Goal: Task Accomplishment & Management: Use online tool/utility

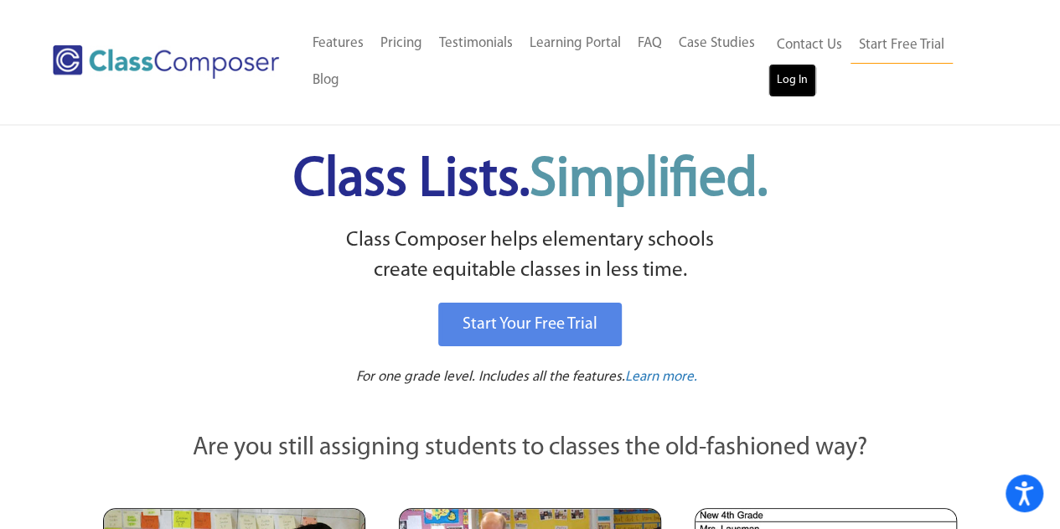
click at [785, 85] on link "Log In" at bounding box center [793, 81] width 48 height 34
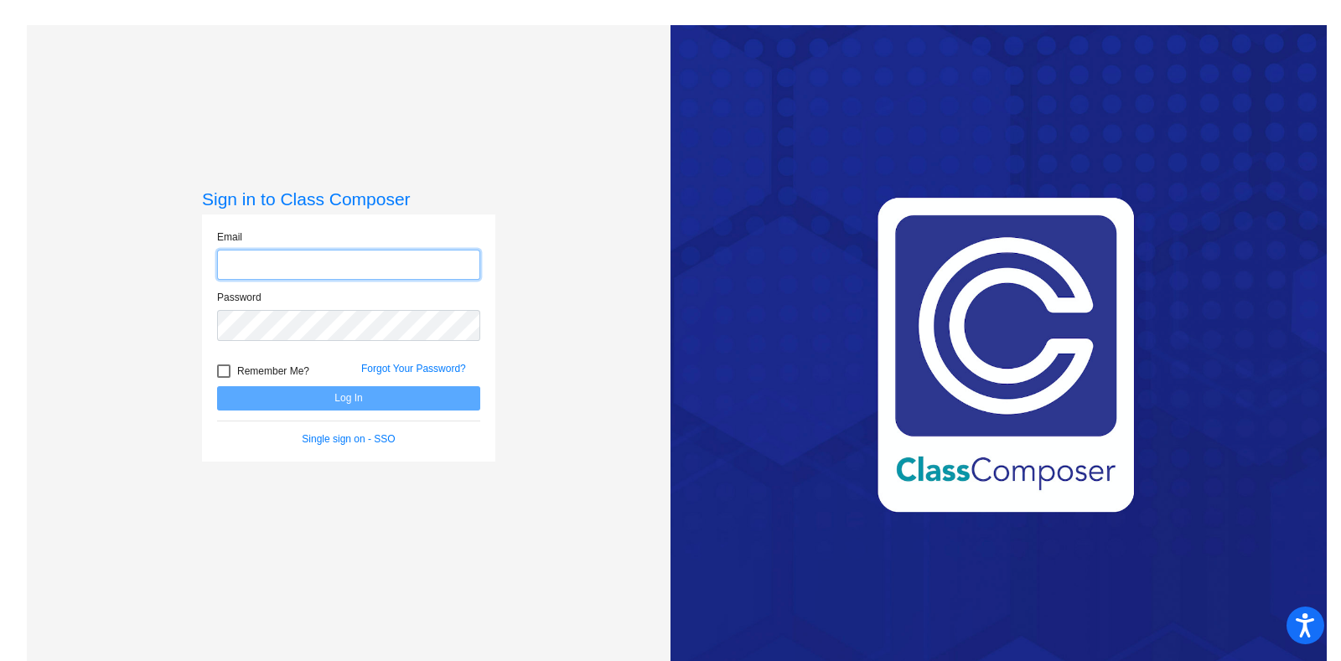
type input "breanna.mitchell@lcps.org"
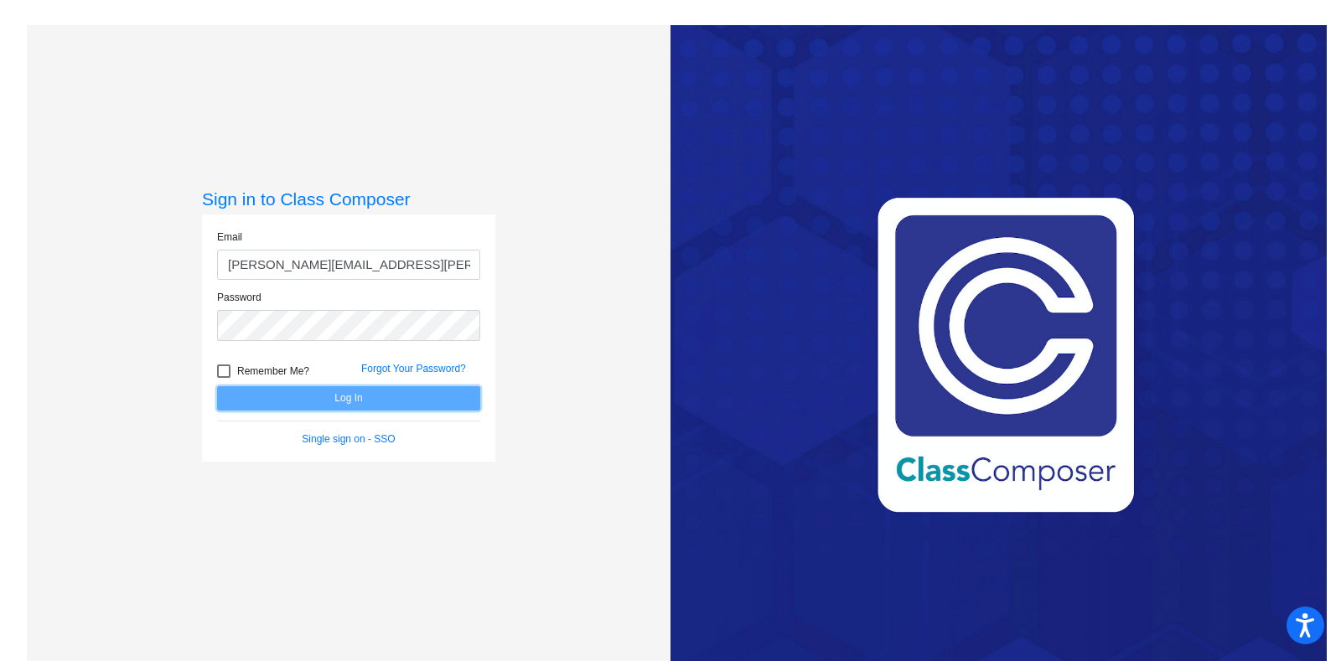
click at [373, 394] on button "Log In" at bounding box center [348, 398] width 263 height 24
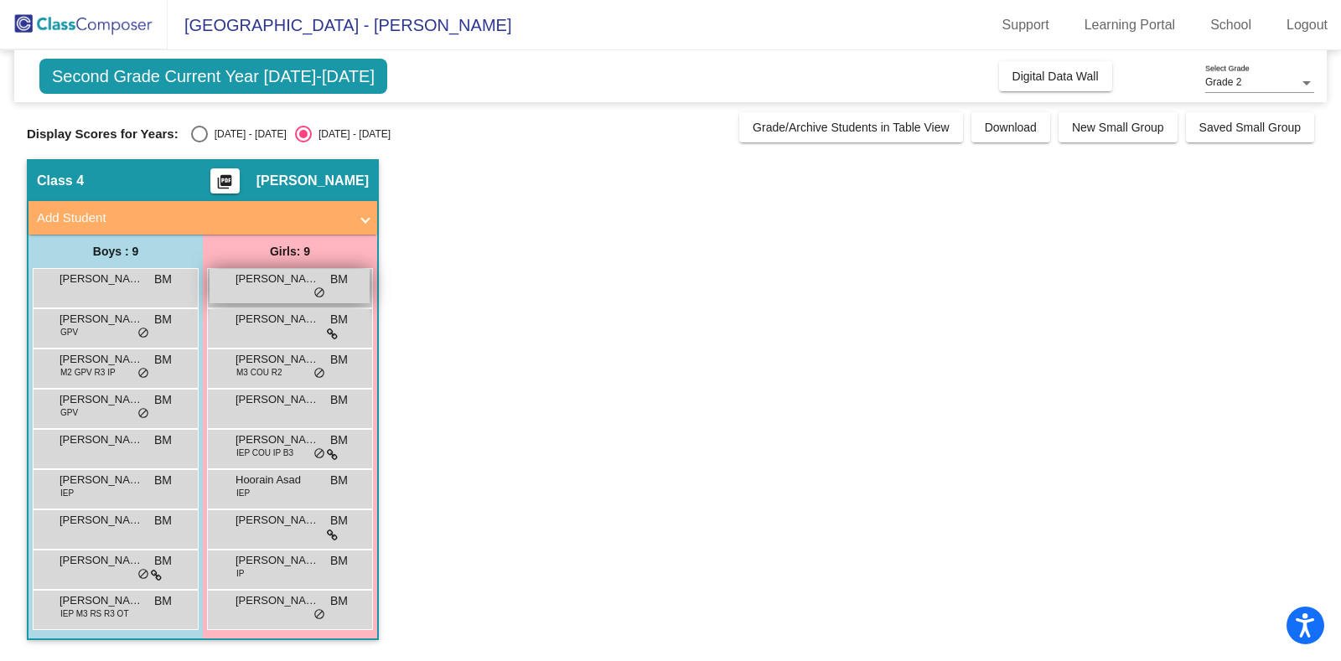
click at [293, 282] on span "Ada Ozbilge" at bounding box center [278, 279] width 84 height 17
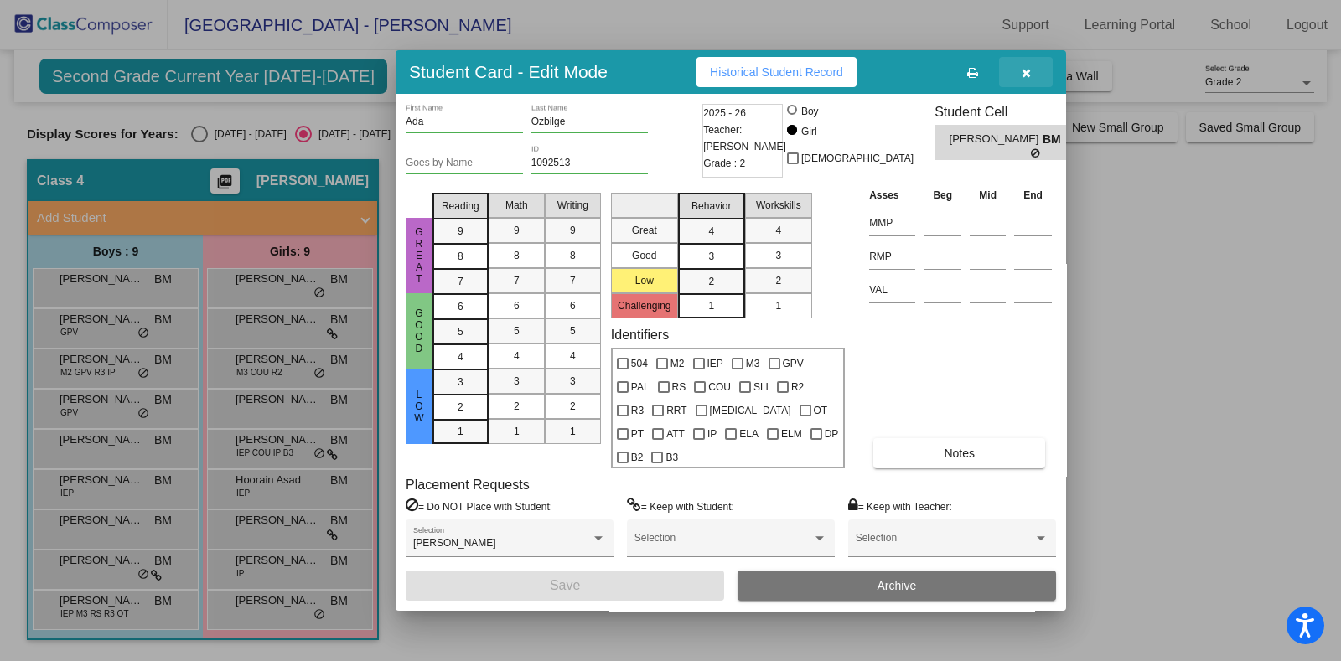
click at [1036, 82] on button "button" at bounding box center [1026, 72] width 54 height 30
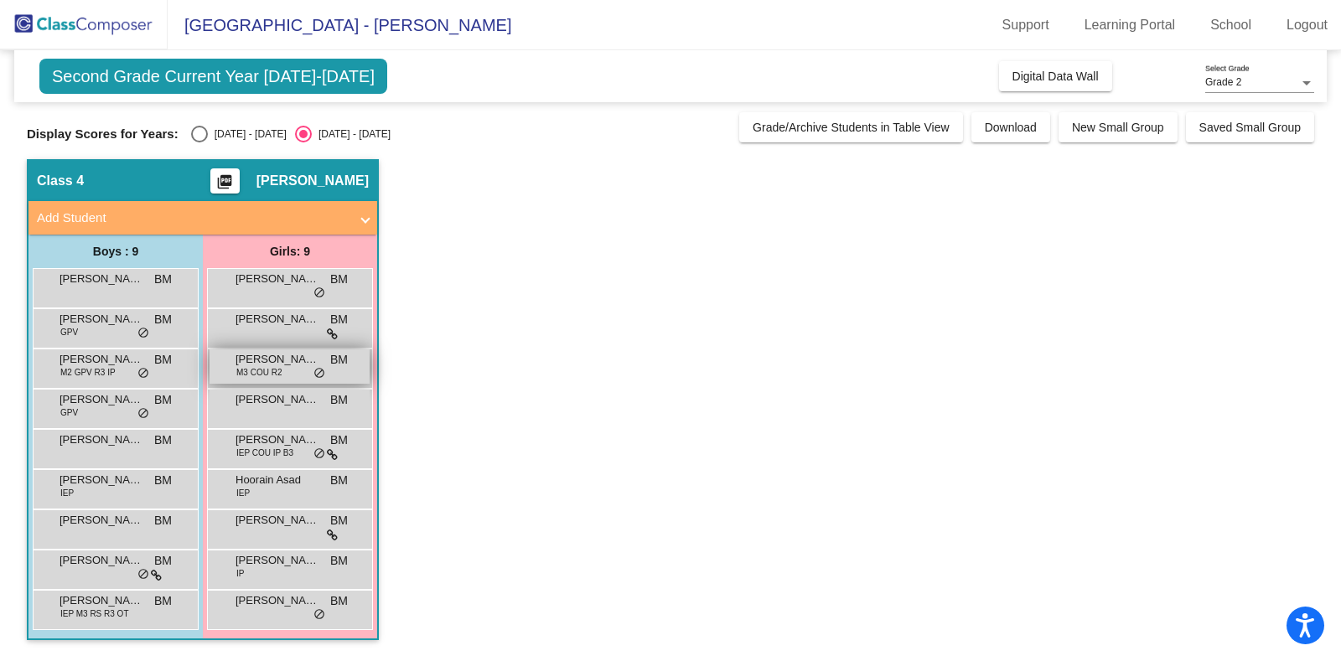
click at [306, 362] on span "Charlotte Lillard" at bounding box center [278, 359] width 84 height 17
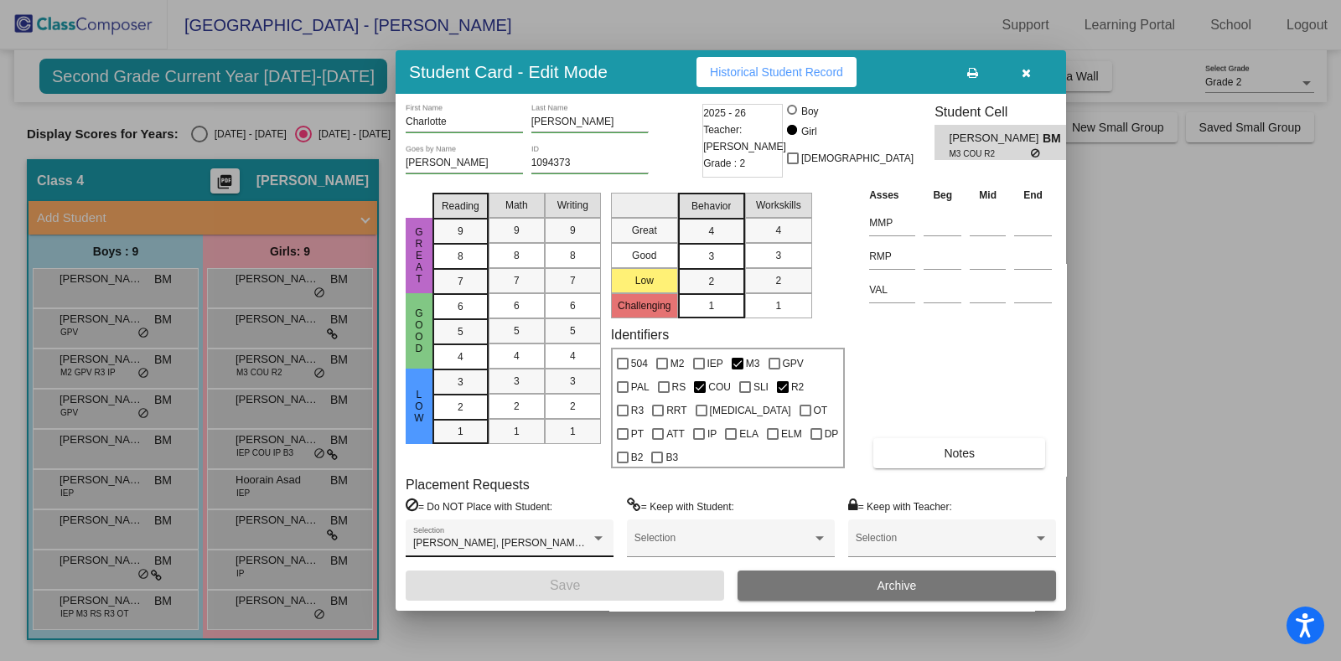
click at [535, 527] on div "Brooks Richards, Finley Morrow, Mila Jian Selection" at bounding box center [509, 542] width 193 height 30
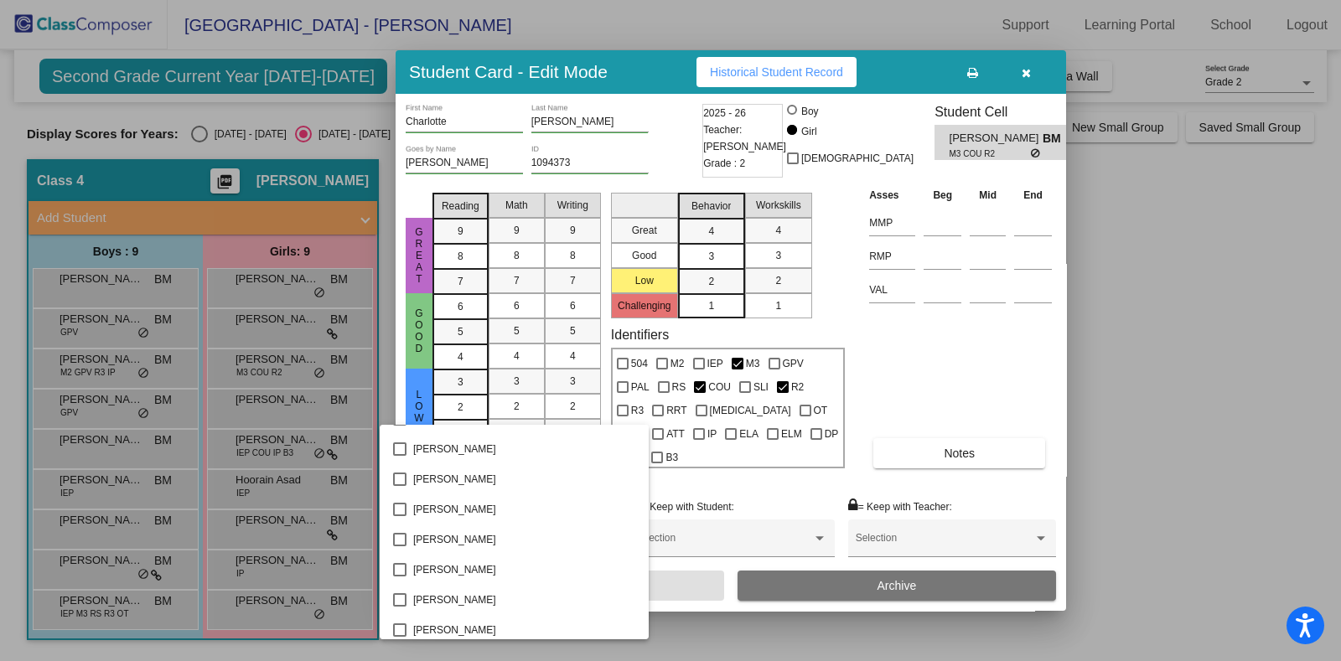
scroll to position [2984, 0]
click at [1097, 454] on div at bounding box center [670, 330] width 1341 height 661
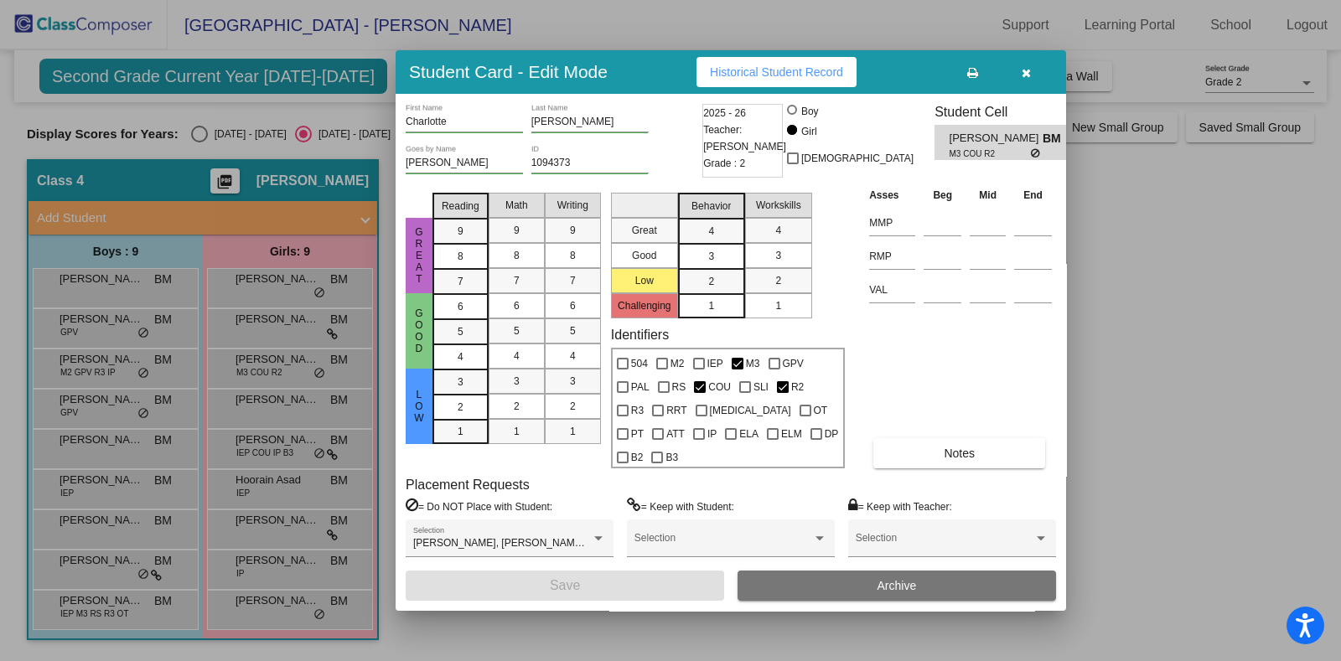
click at [1034, 87] on button "button" at bounding box center [1026, 72] width 54 height 30
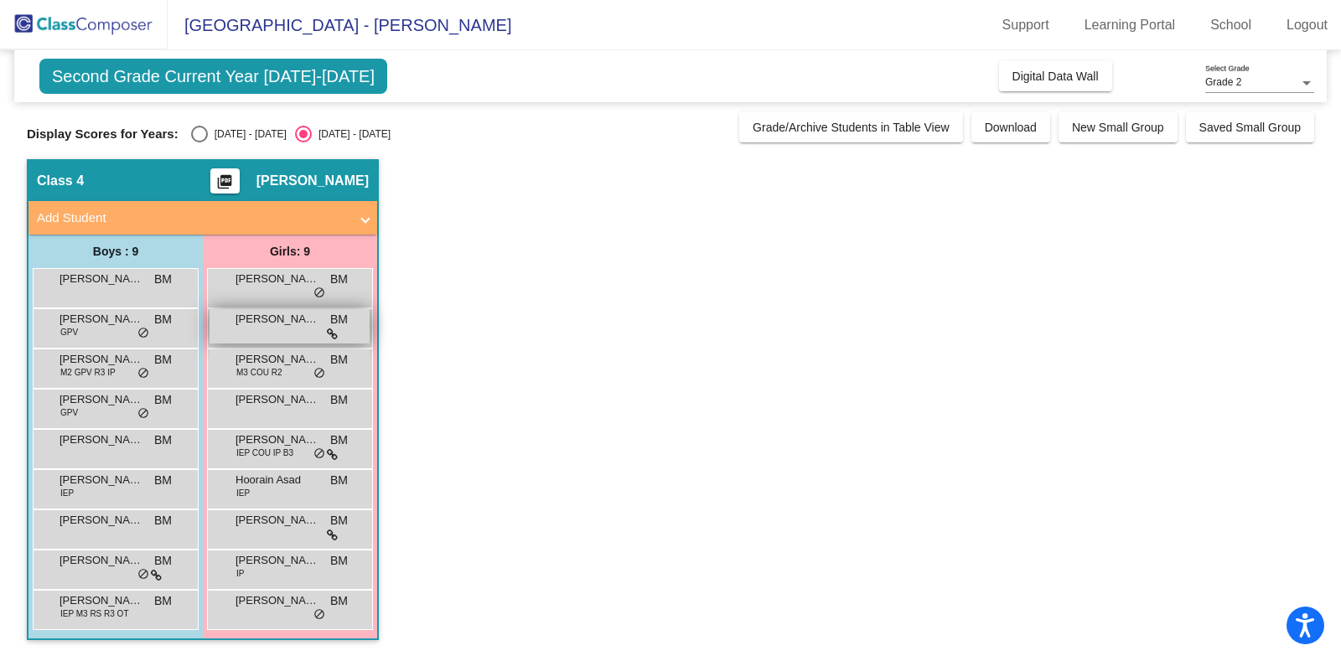
click at [291, 321] on span "Camille Branham" at bounding box center [278, 319] width 84 height 17
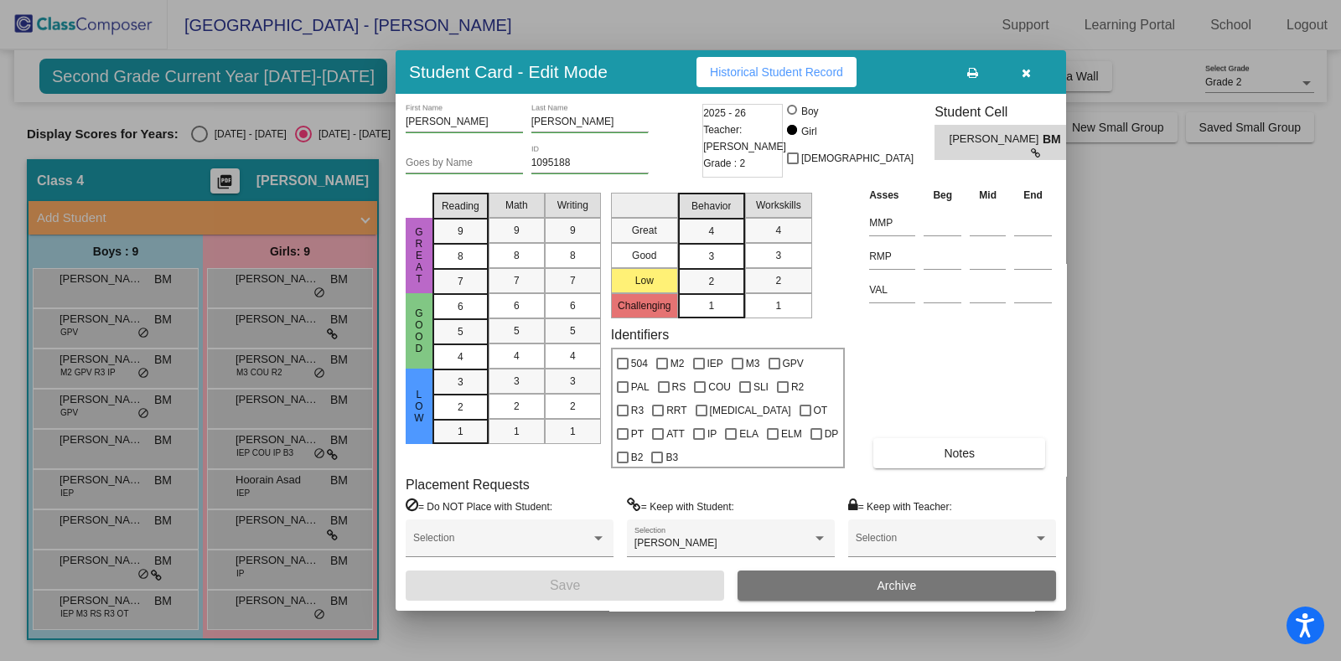
click at [1031, 81] on button "button" at bounding box center [1026, 72] width 54 height 30
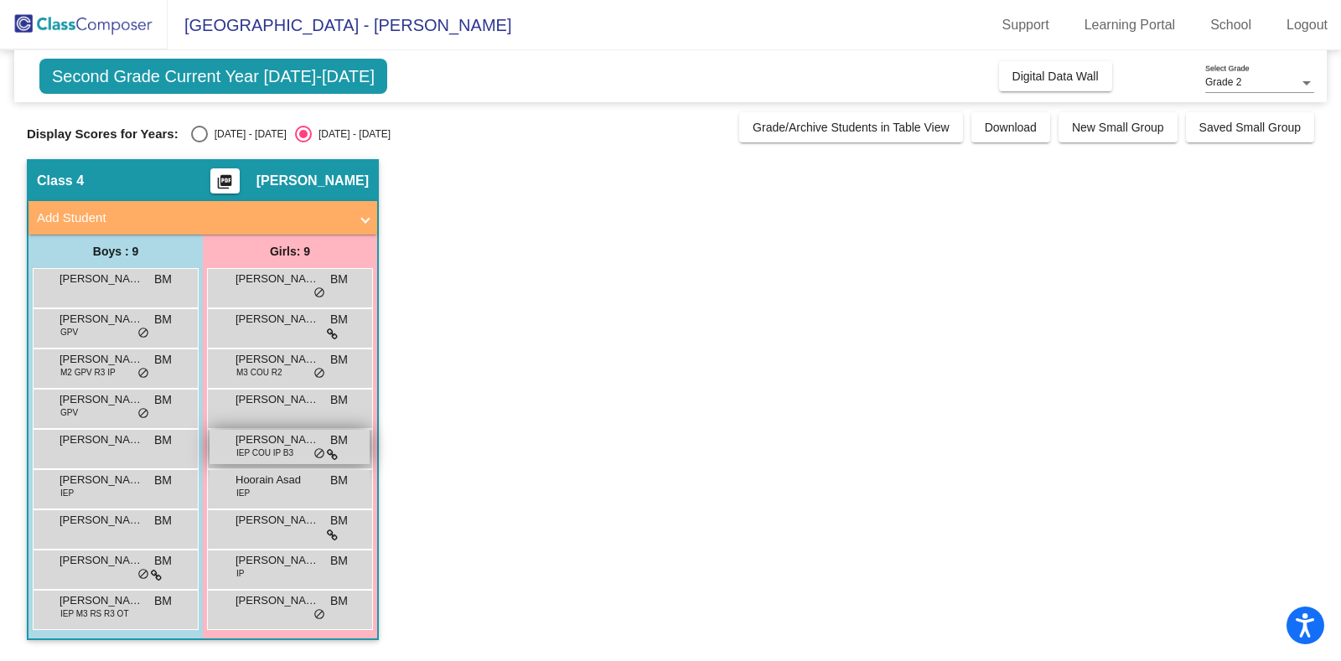
click at [326, 446] on div "Evelyn Miller IEP COU IP B3 BM lock do_not_disturb_alt" at bounding box center [290, 447] width 160 height 34
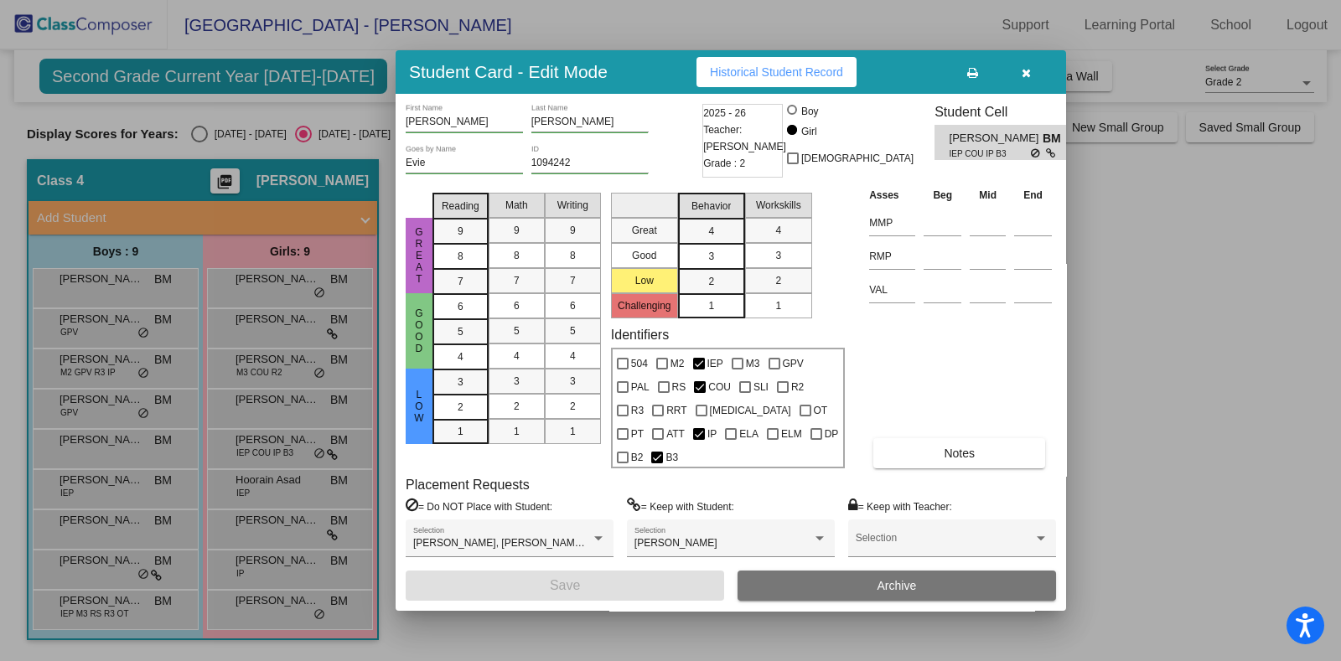
click at [1029, 79] on icon "button" at bounding box center [1026, 73] width 9 height 12
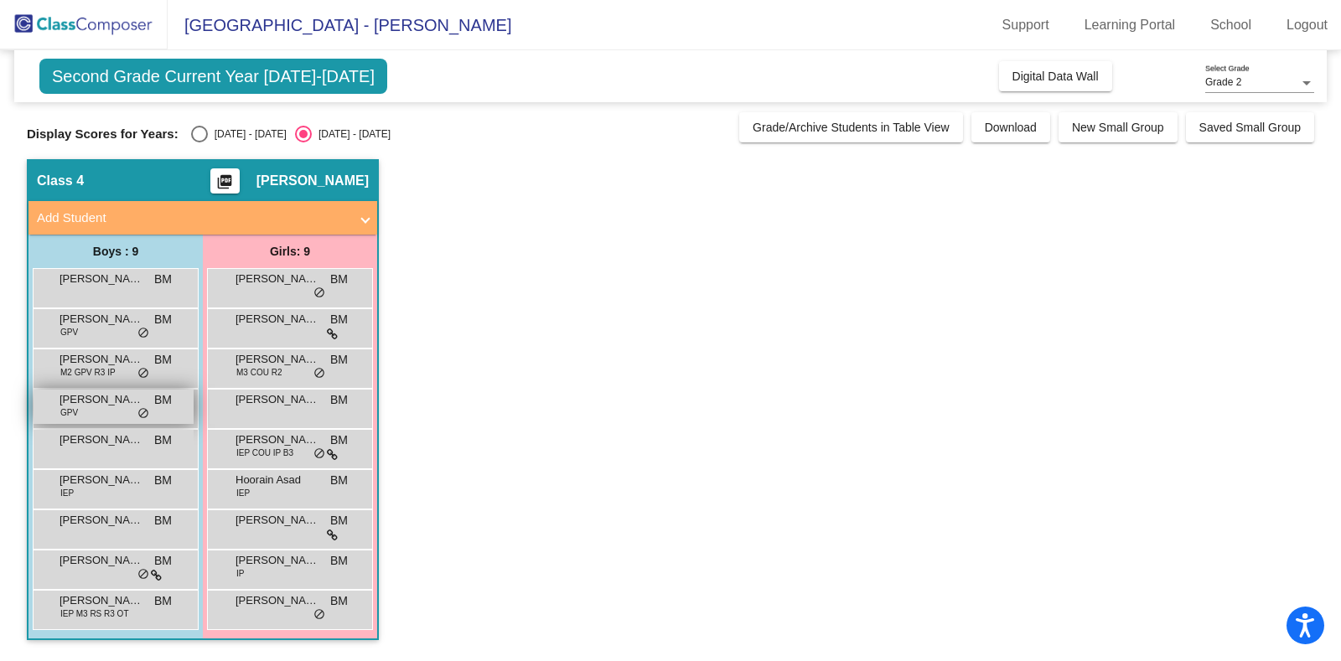
click at [80, 410] on div "Charles Noh GPV BM lock do_not_disturb_alt" at bounding box center [114, 407] width 160 height 34
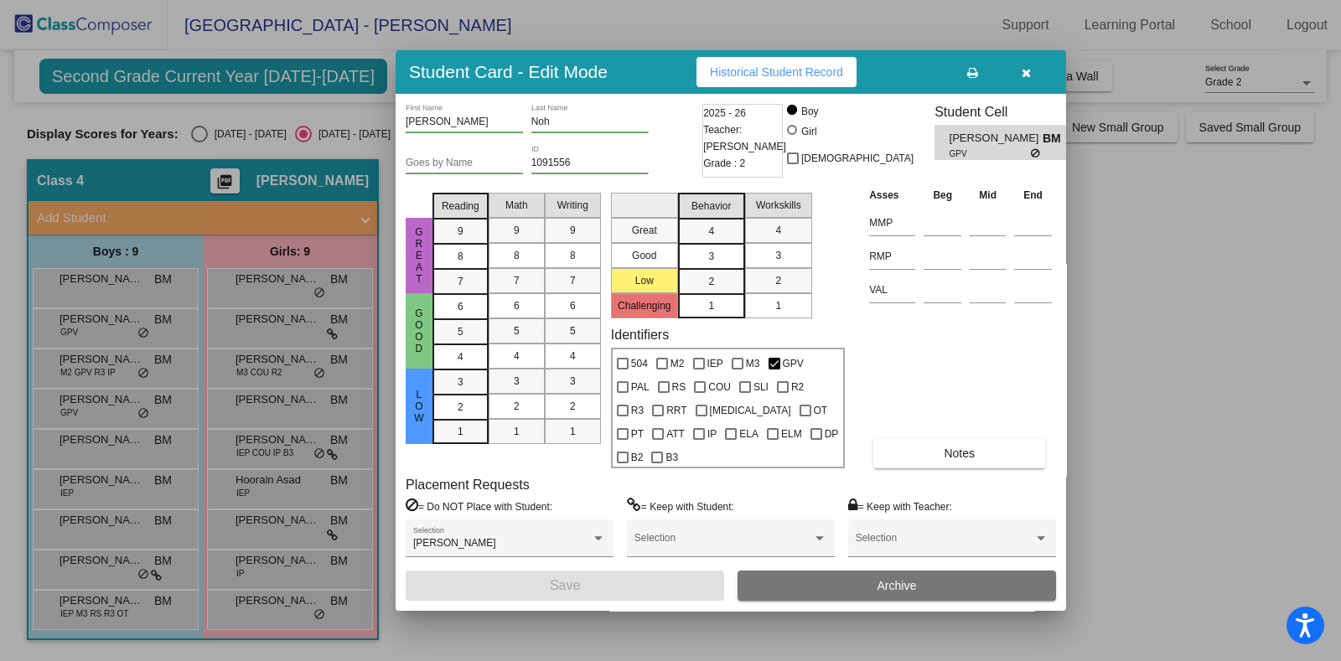
click at [1030, 79] on icon "button" at bounding box center [1026, 73] width 9 height 12
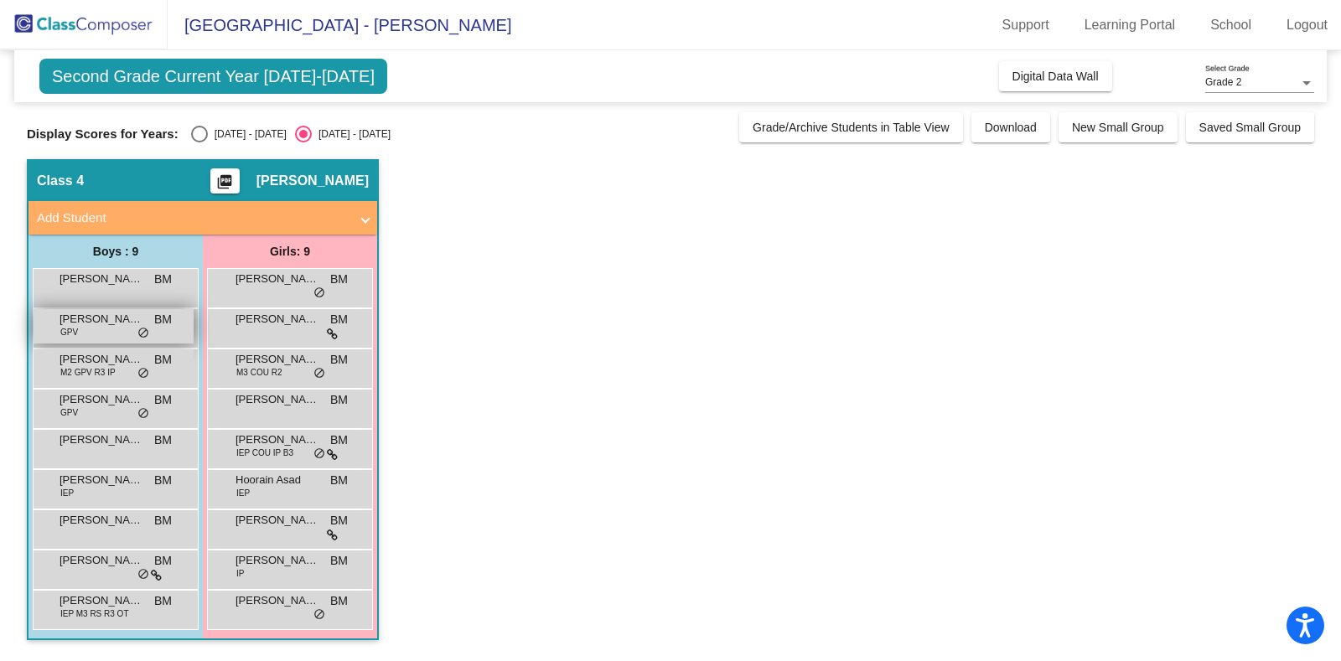
click at [67, 335] on span "GPV" at bounding box center [69, 332] width 18 height 13
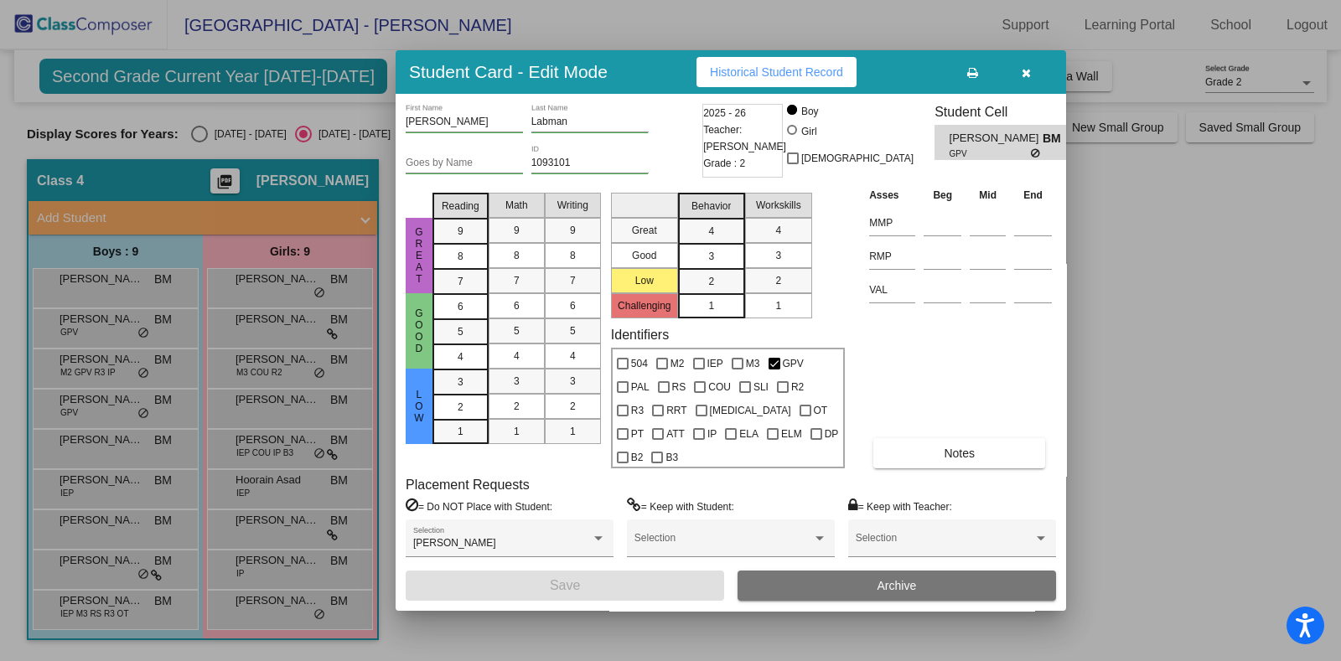
click at [1029, 79] on icon "button" at bounding box center [1026, 73] width 9 height 12
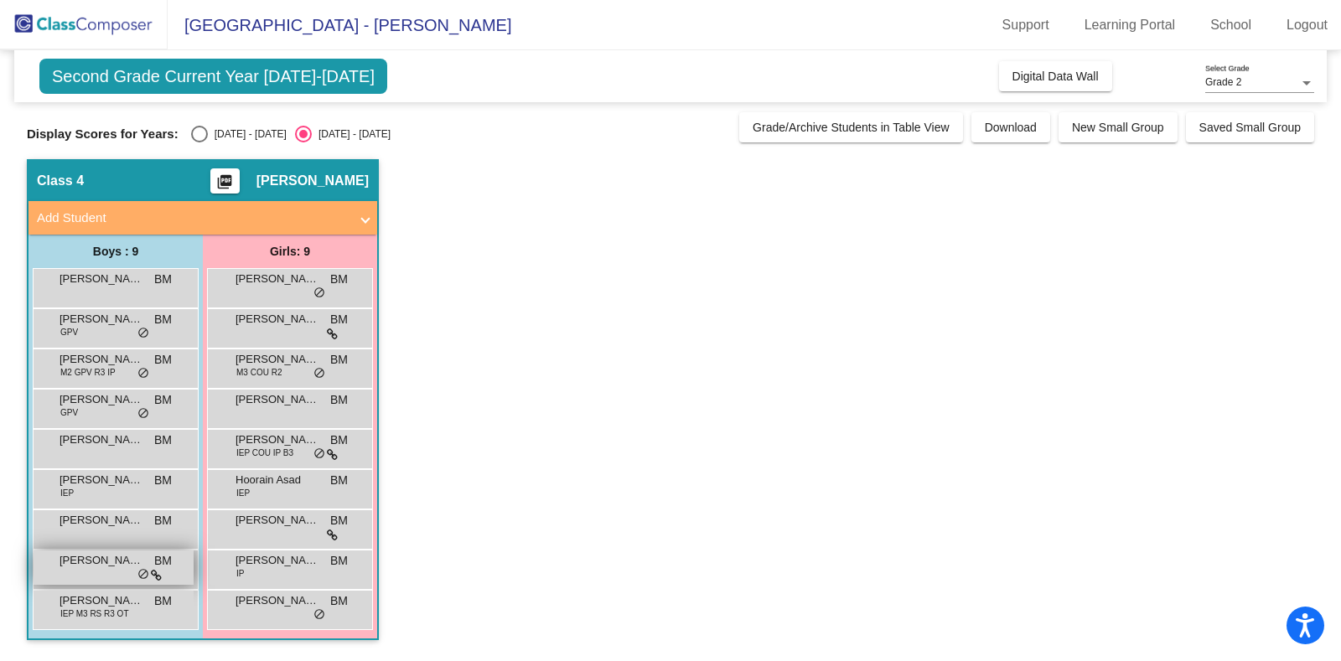
click at [143, 571] on span "do_not_disturb_alt" at bounding box center [143, 574] width 12 height 13
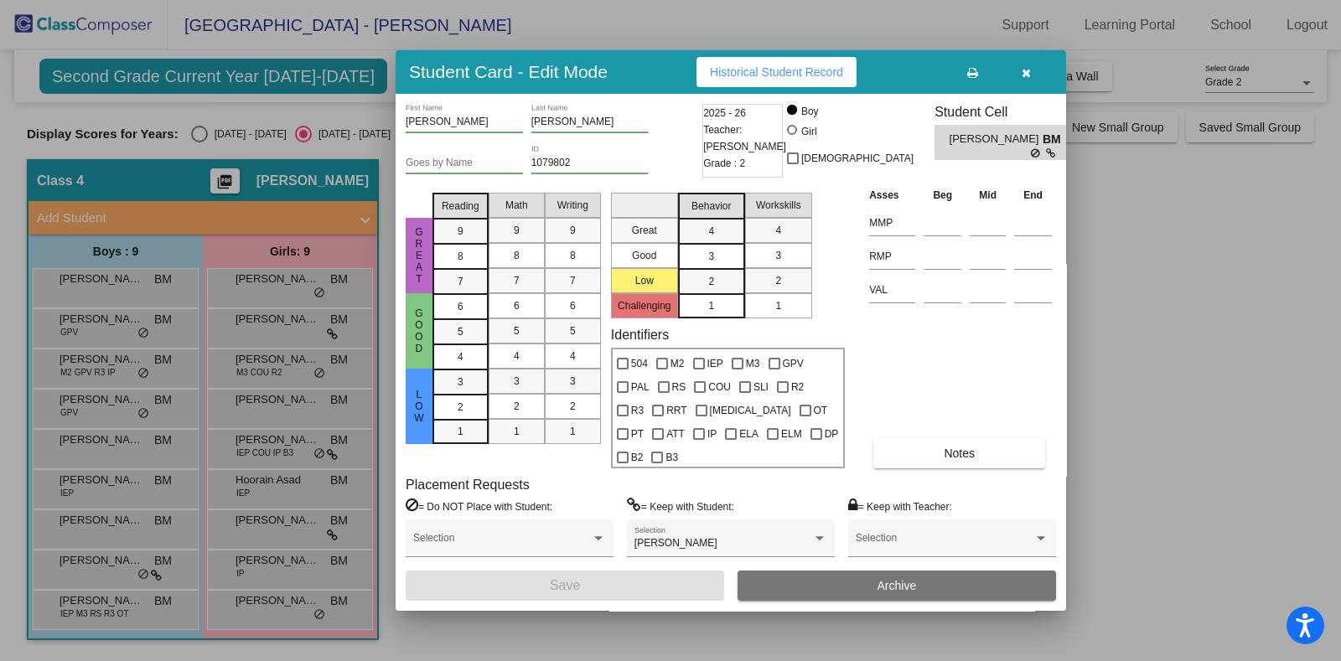
click at [1036, 86] on button "button" at bounding box center [1026, 72] width 54 height 30
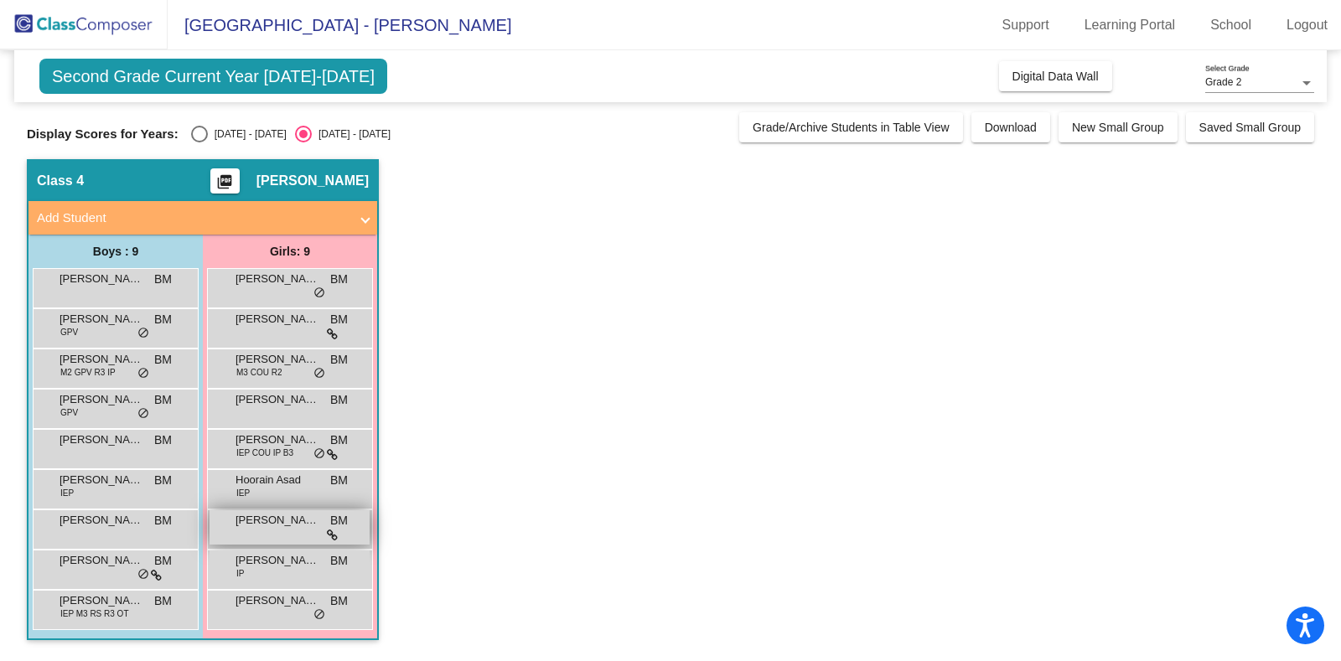
click at [300, 523] on span "Niovi Bardhi-Jones" at bounding box center [278, 520] width 84 height 17
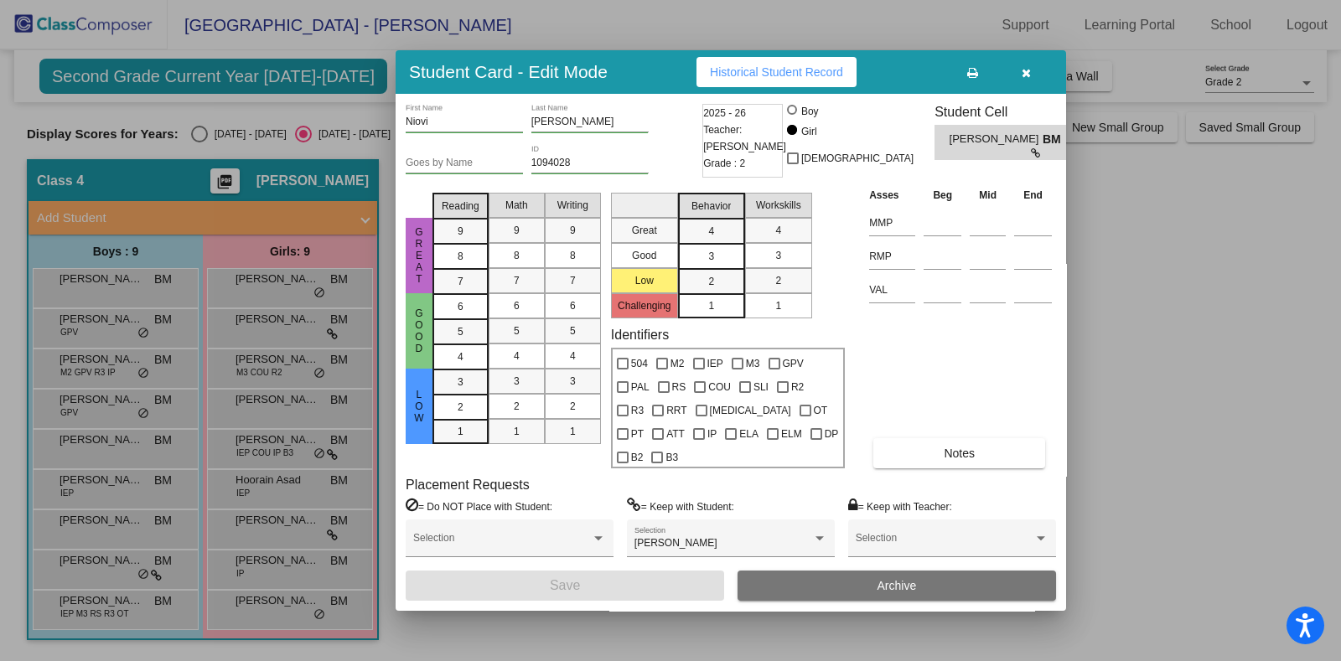
click at [1022, 79] on icon "button" at bounding box center [1026, 73] width 9 height 12
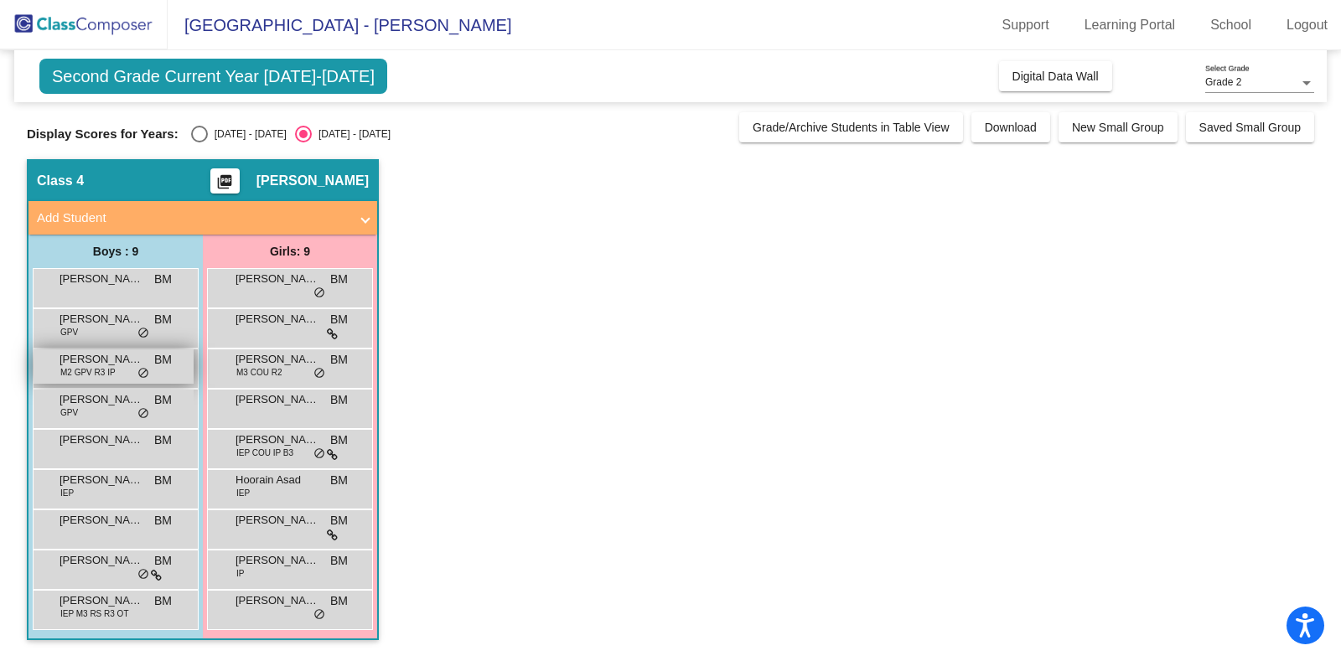
click at [113, 356] on span "Brooks Richards" at bounding box center [102, 359] width 84 height 17
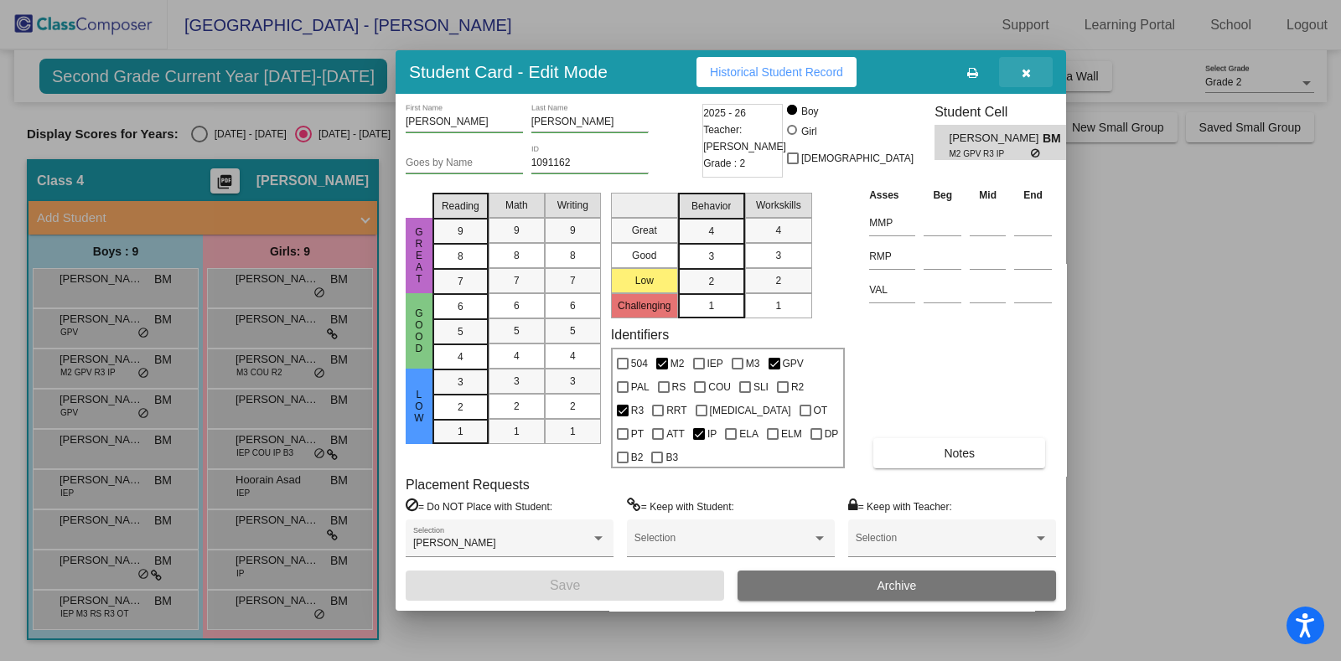
click at [1024, 79] on icon "button" at bounding box center [1026, 73] width 9 height 12
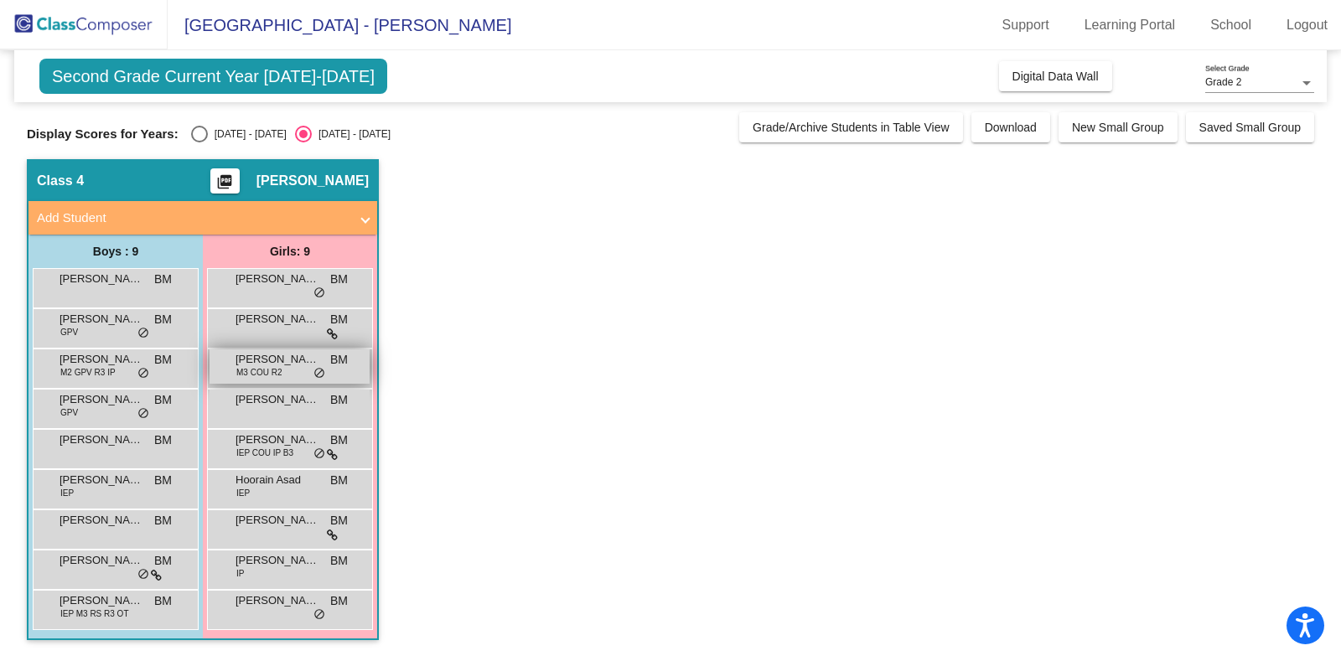
click at [309, 363] on span "Charlotte Lillard" at bounding box center [278, 359] width 84 height 17
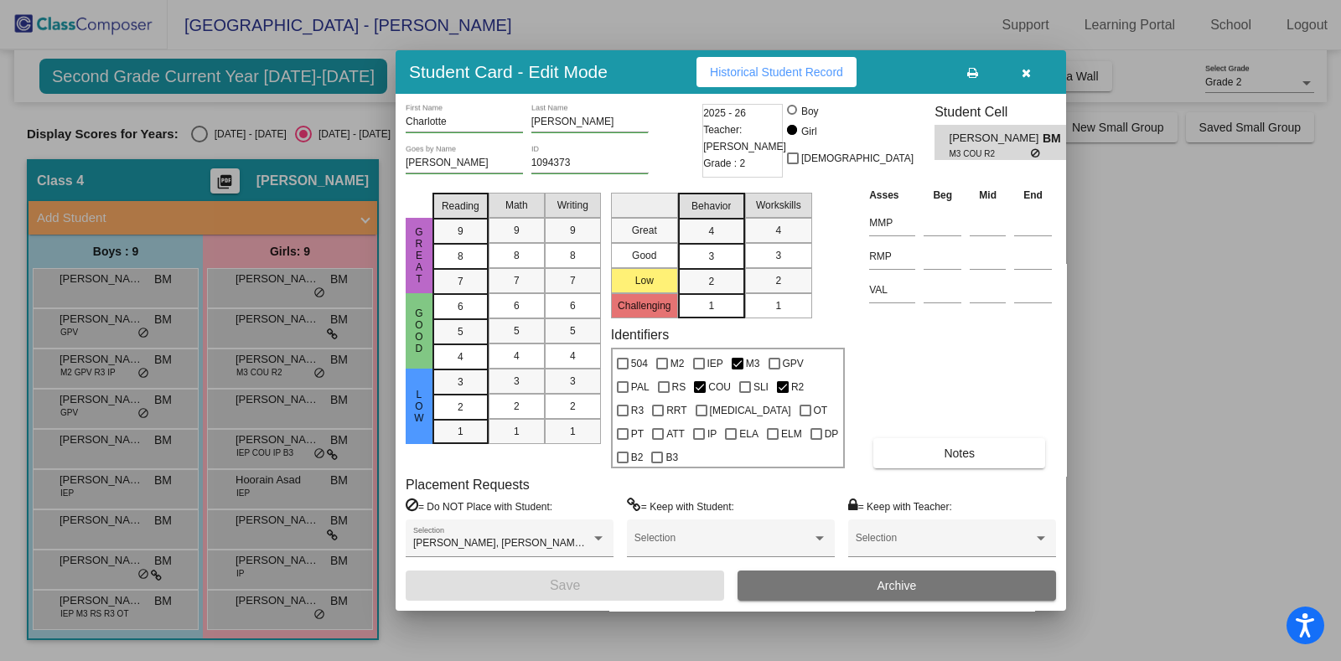
click at [1032, 87] on button "button" at bounding box center [1026, 72] width 54 height 30
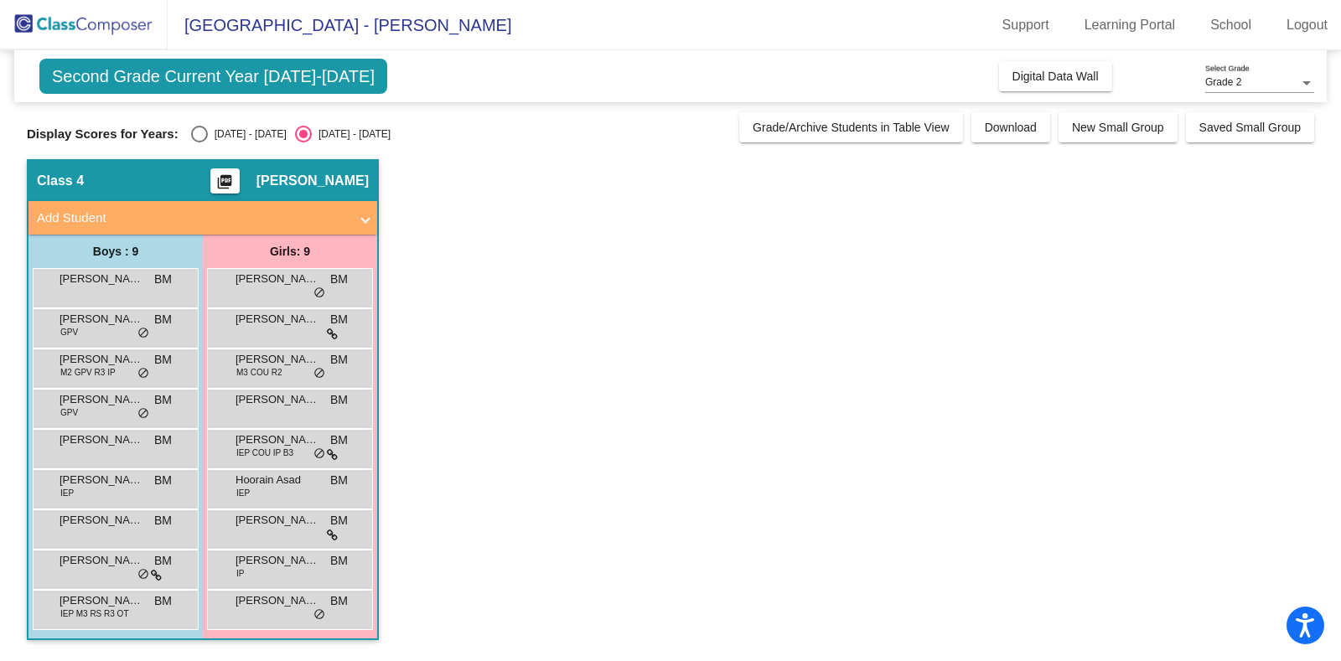
click at [201, 129] on div "Select an option" at bounding box center [199, 134] width 17 height 17
click at [200, 143] on input "2024 - 2025" at bounding box center [199, 143] width 1 height 1
radio input "true"
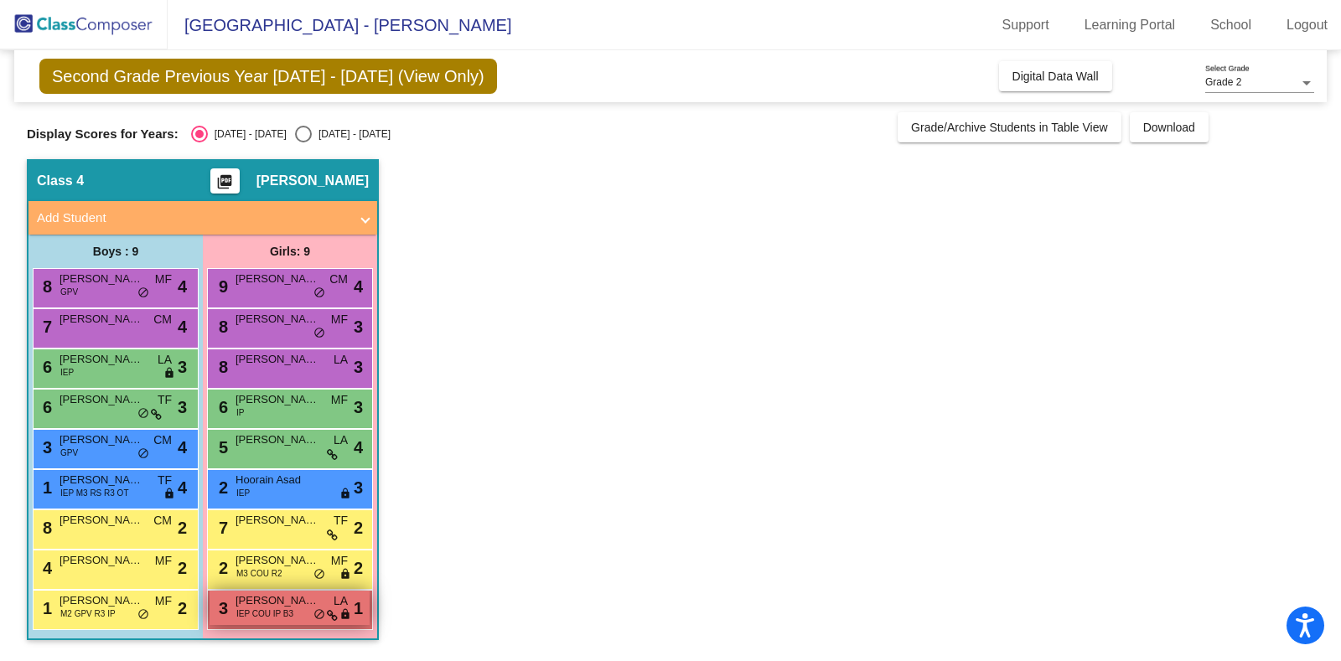
click at [274, 608] on span "IEP COU IP B3" at bounding box center [264, 614] width 57 height 13
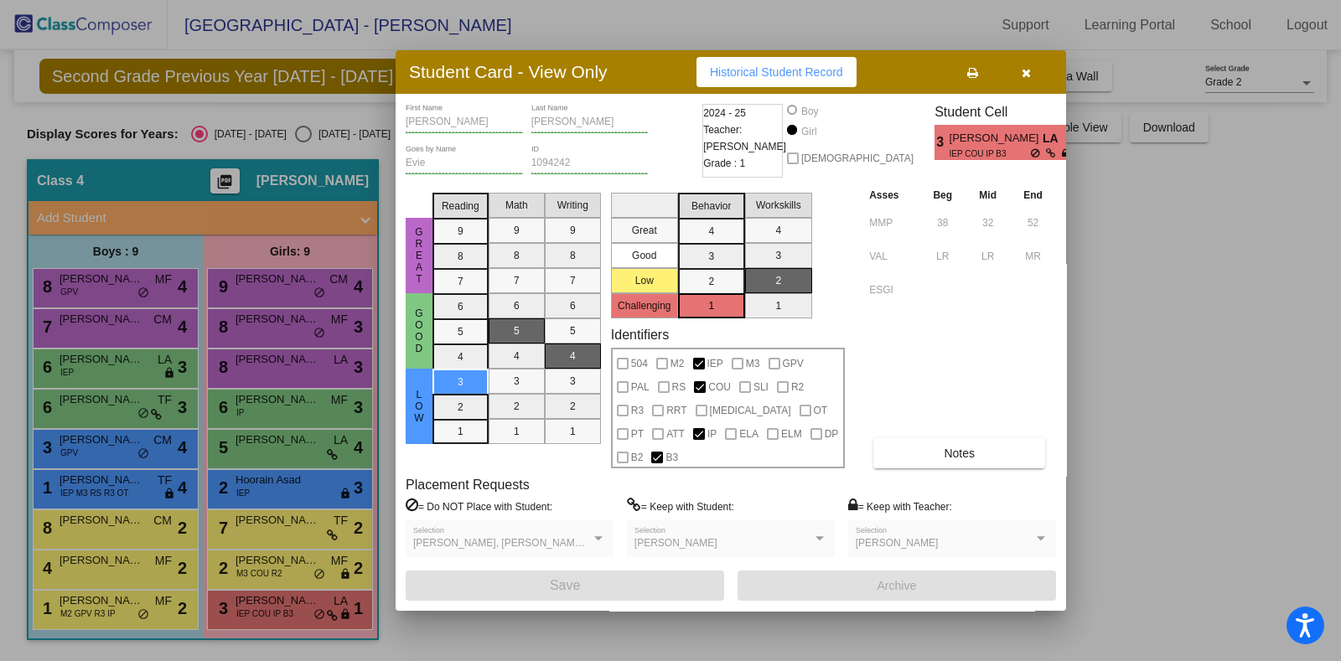
click at [1030, 87] on button "button" at bounding box center [1026, 72] width 54 height 30
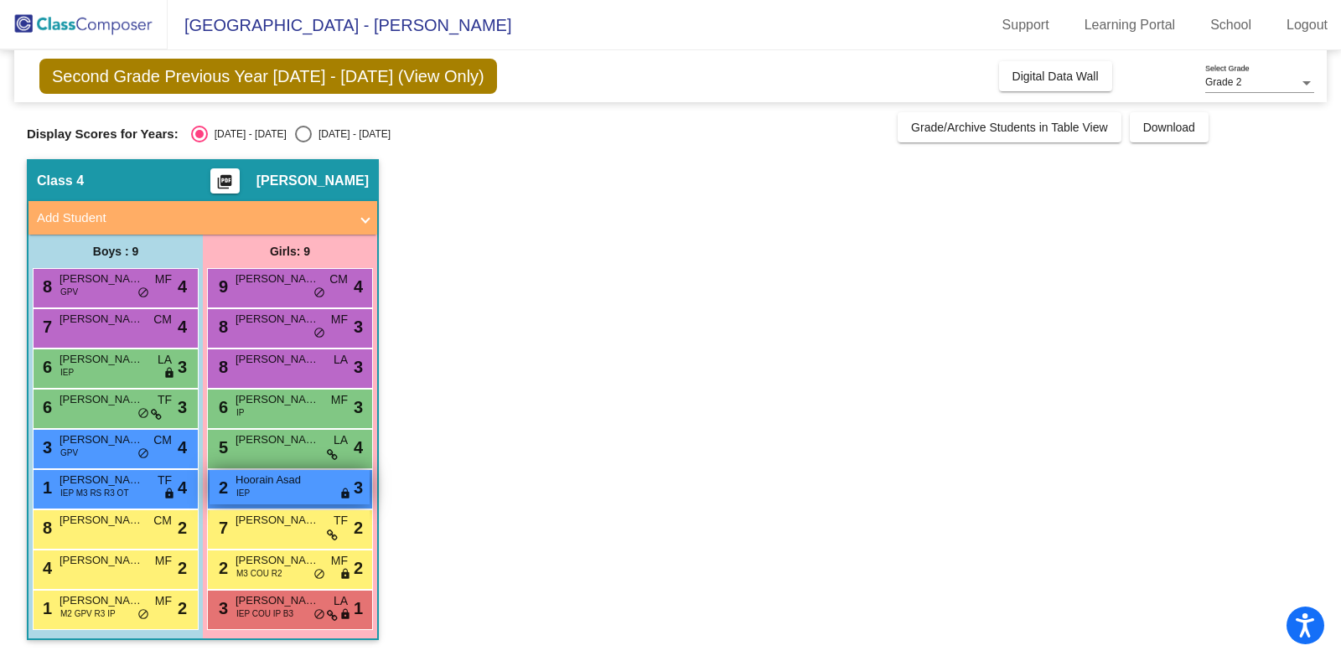
click at [333, 492] on div "2 Hoorain Asad IEP lock do_not_disturb_alt 3" at bounding box center [290, 487] width 160 height 34
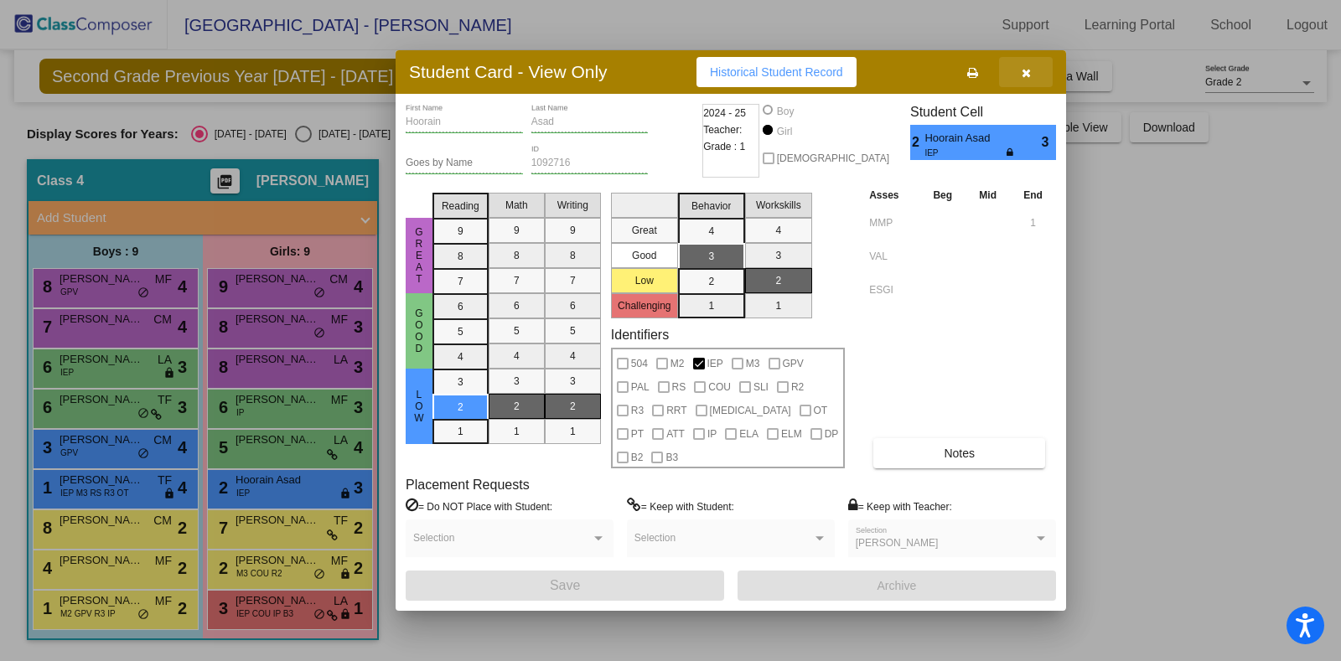
click at [1028, 79] on icon "button" at bounding box center [1026, 73] width 9 height 12
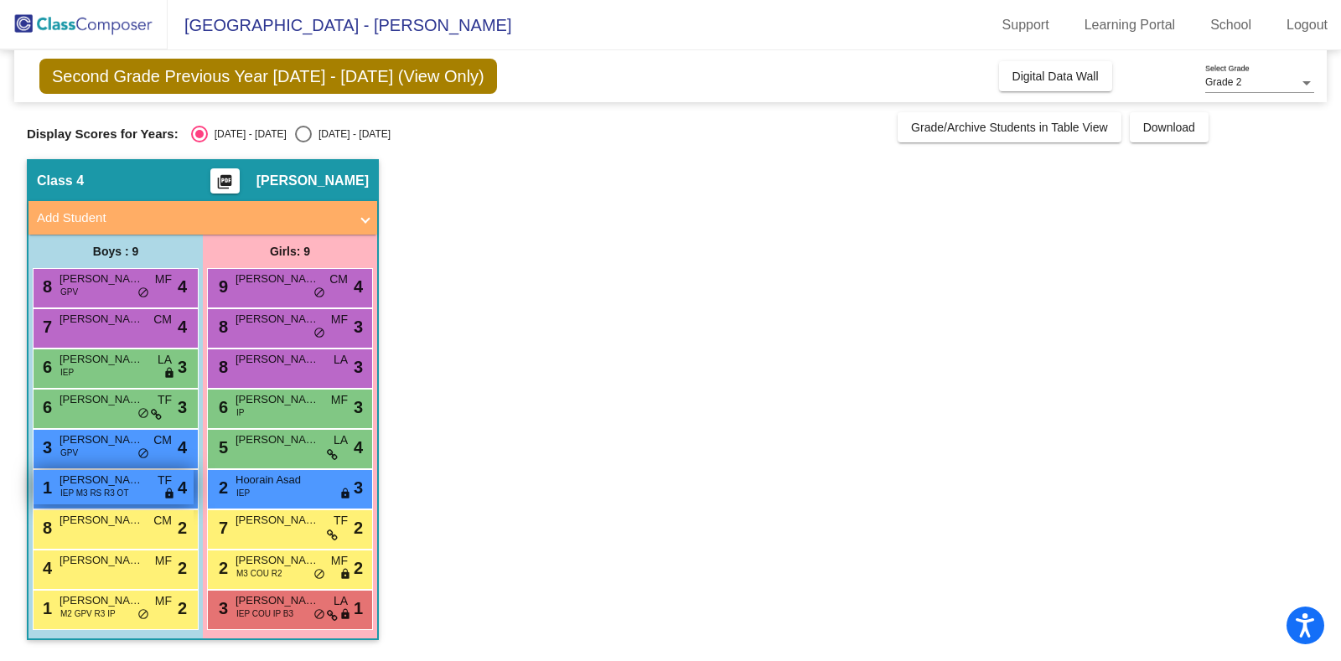
click at [111, 481] on span "Timothy Disney" at bounding box center [102, 480] width 84 height 17
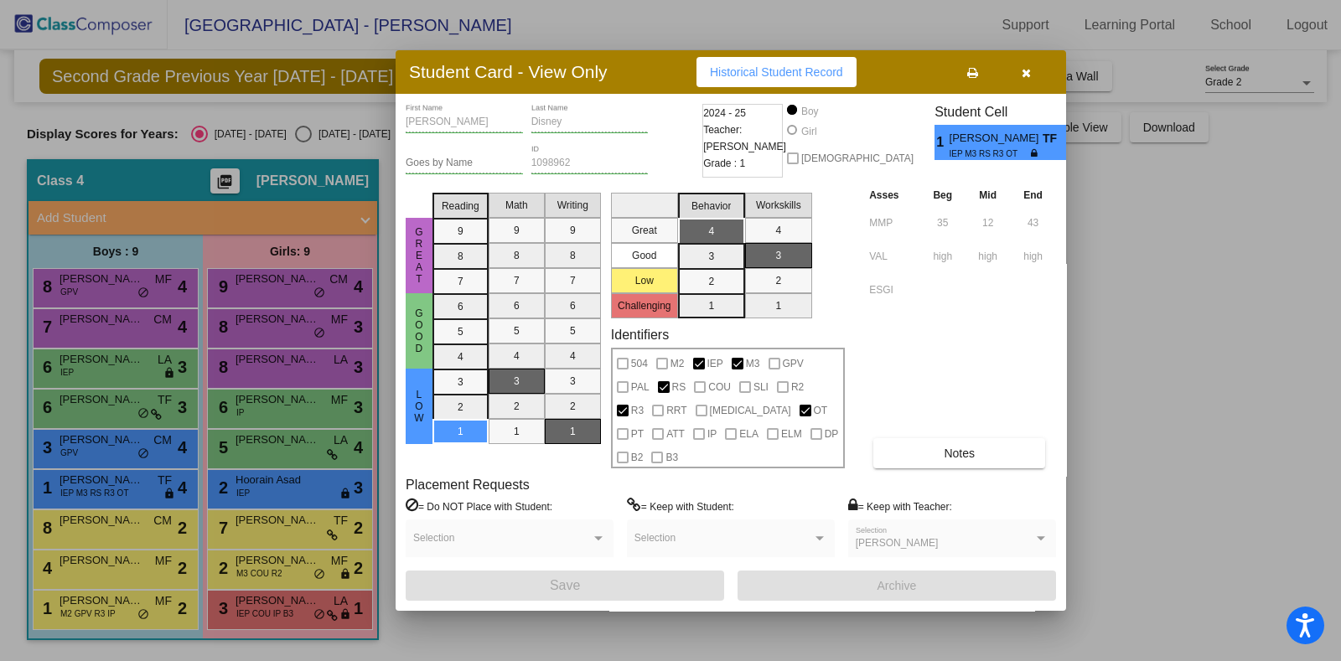
click at [1028, 79] on icon "button" at bounding box center [1026, 73] width 9 height 12
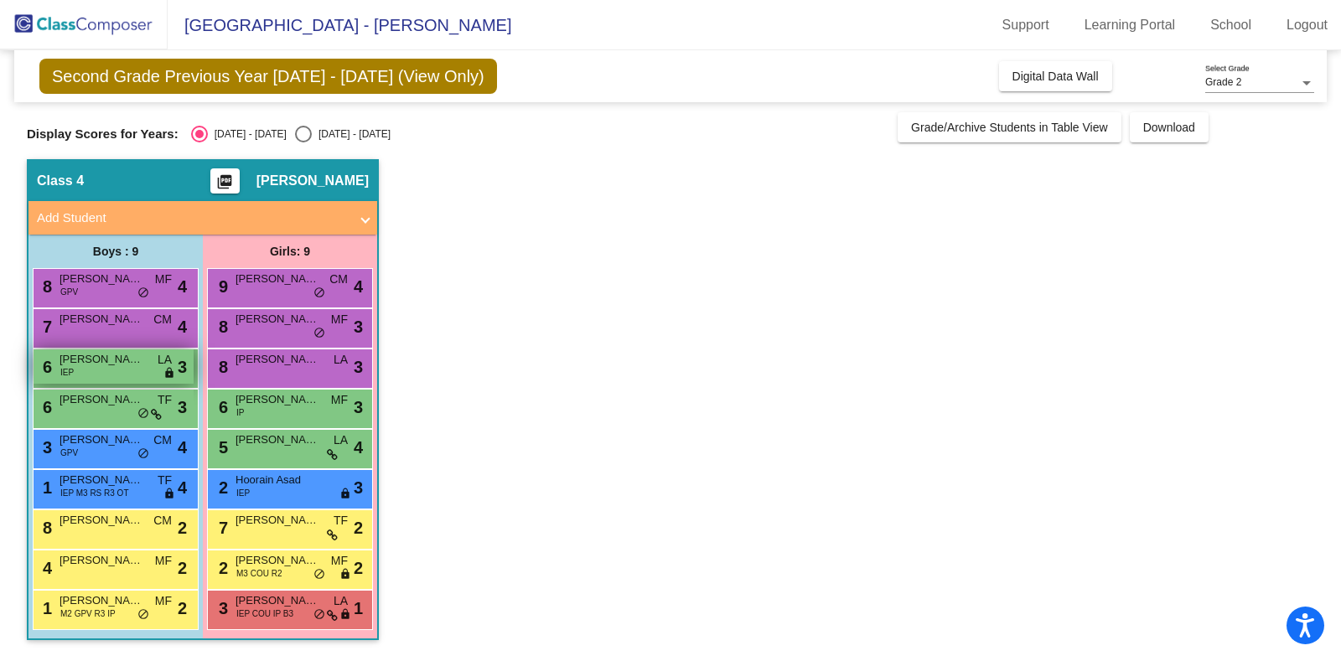
click at [148, 366] on div "6 Liam Norris IEP LA lock do_not_disturb_alt 3" at bounding box center [114, 367] width 160 height 34
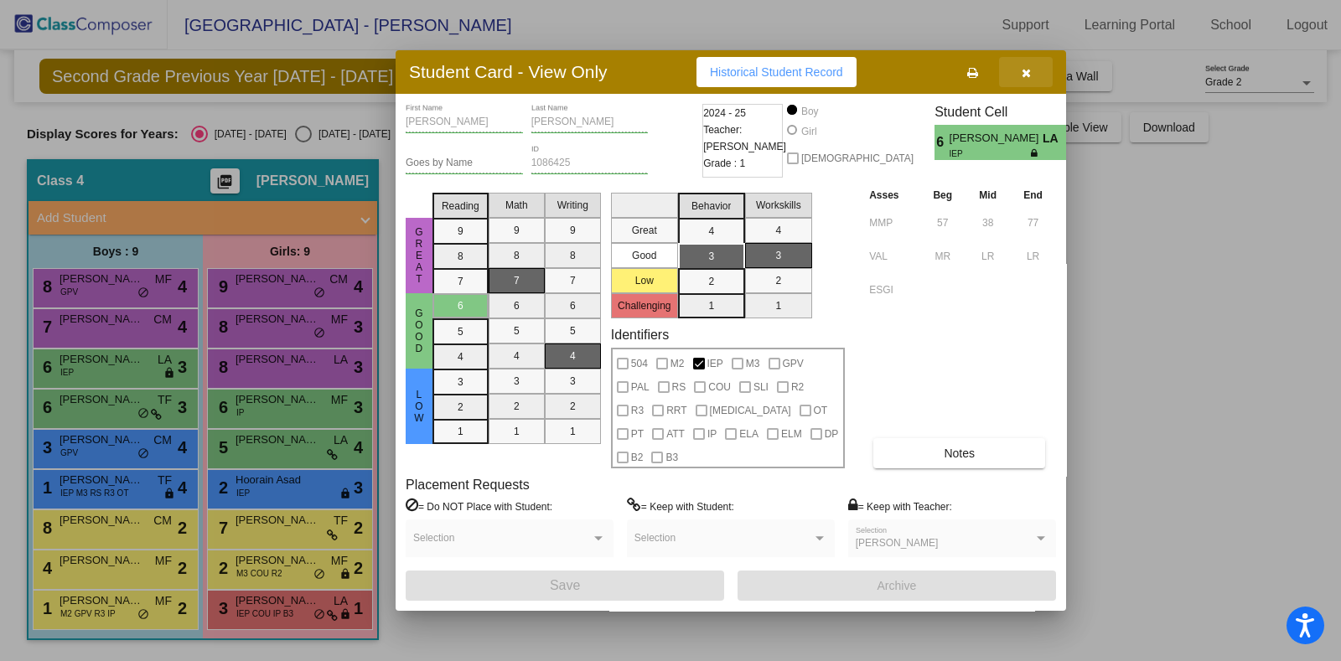
click at [1023, 87] on button "button" at bounding box center [1026, 72] width 54 height 30
